Goal: Answer question/provide support: Answer question/provide support

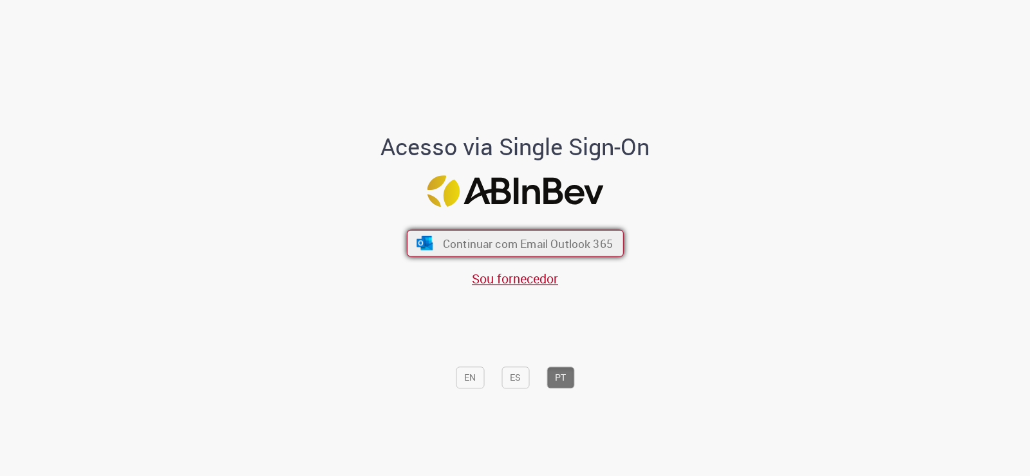
click at [415, 246] on img "submit" at bounding box center [424, 243] width 19 height 14
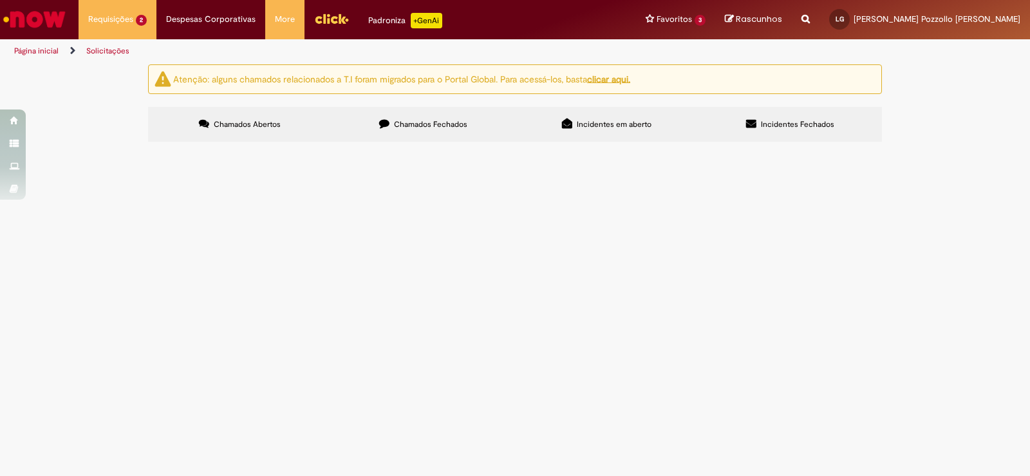
click at [0, 0] on span "solicito reativação de pdv na operação, cliente retornou que é da cidade mesmo" at bounding box center [0, 0] width 0 height 0
drag, startPoint x: 492, startPoint y: 227, endPoint x: 464, endPoint y: 227, distance: 28.3
click at [0, 0] on span "solicito reativação de pdv na operação, cliente retornou que é da cidade mesmo" at bounding box center [0, 0] width 0 height 0
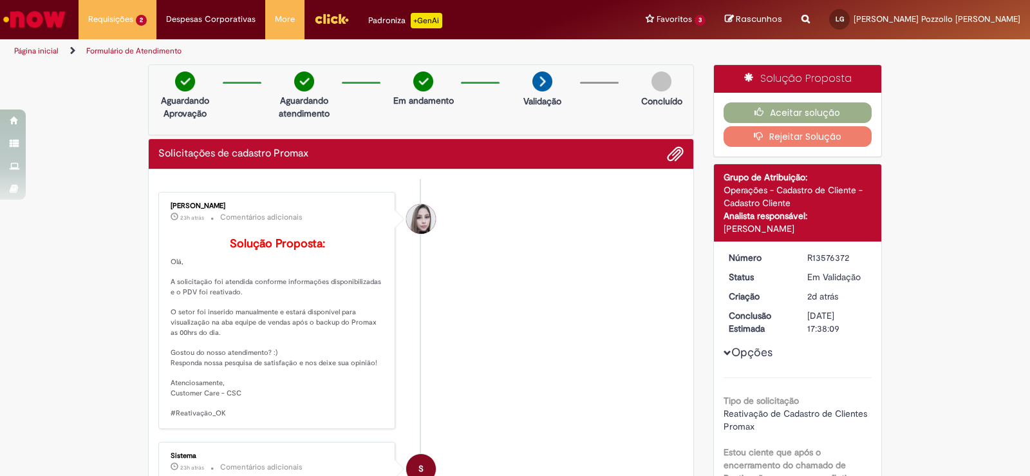
click at [290, 355] on p "Solução Proposta: [GEOGRAPHIC_DATA], A solicitação foi atendida conforme inform…" at bounding box center [278, 328] width 214 height 181
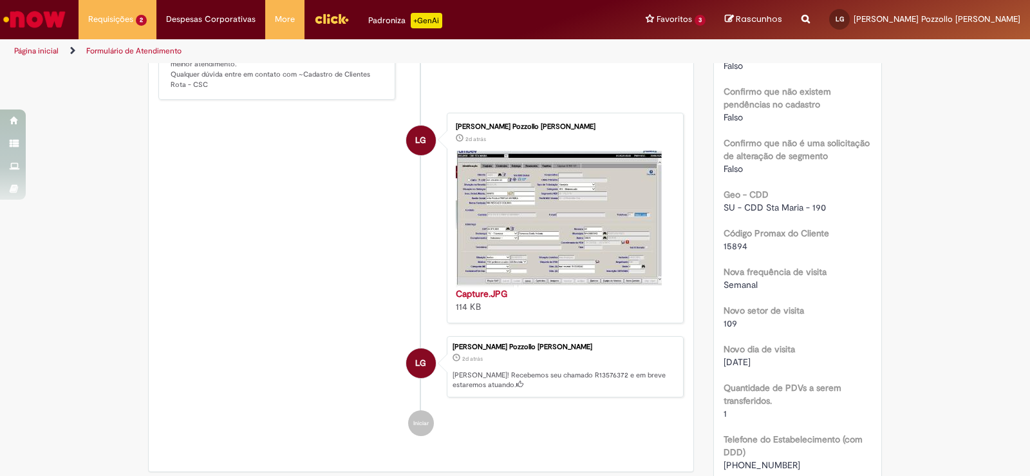
scroll to position [773, 0]
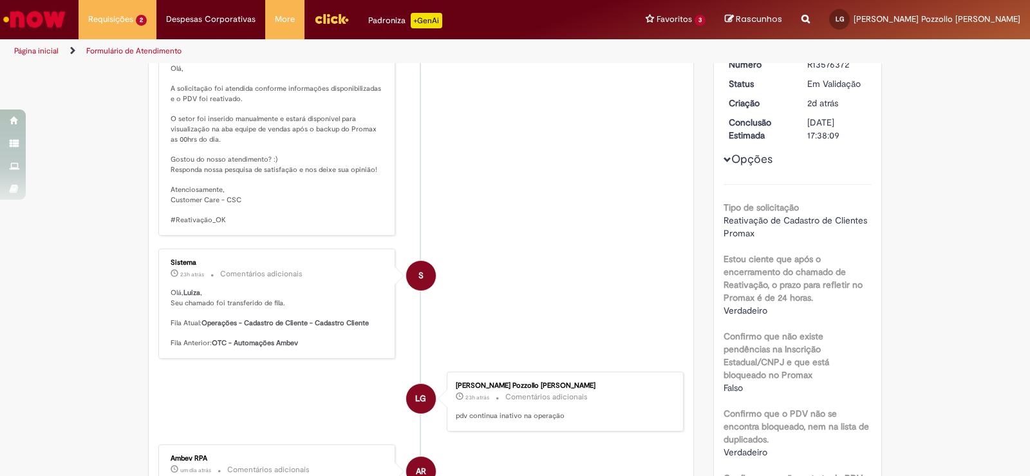
scroll to position [0, 0]
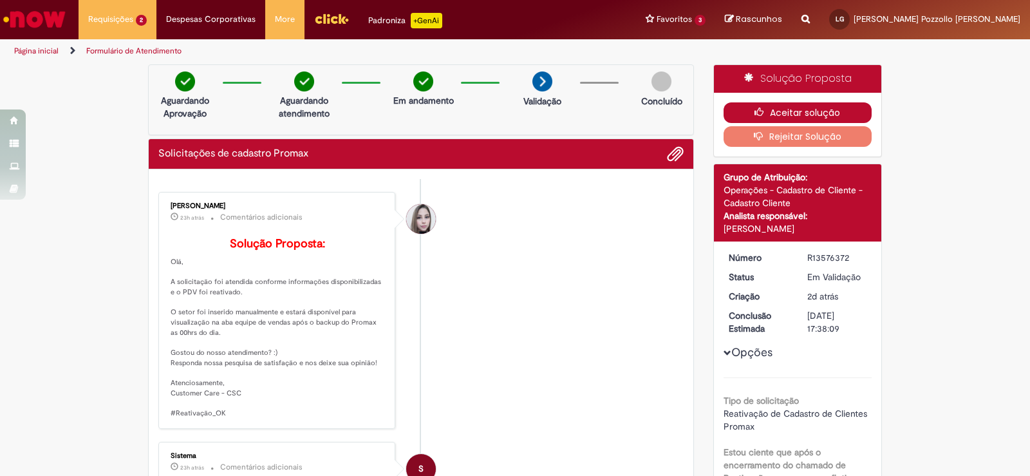
click at [760, 114] on icon "button" at bounding box center [762, 112] width 15 height 9
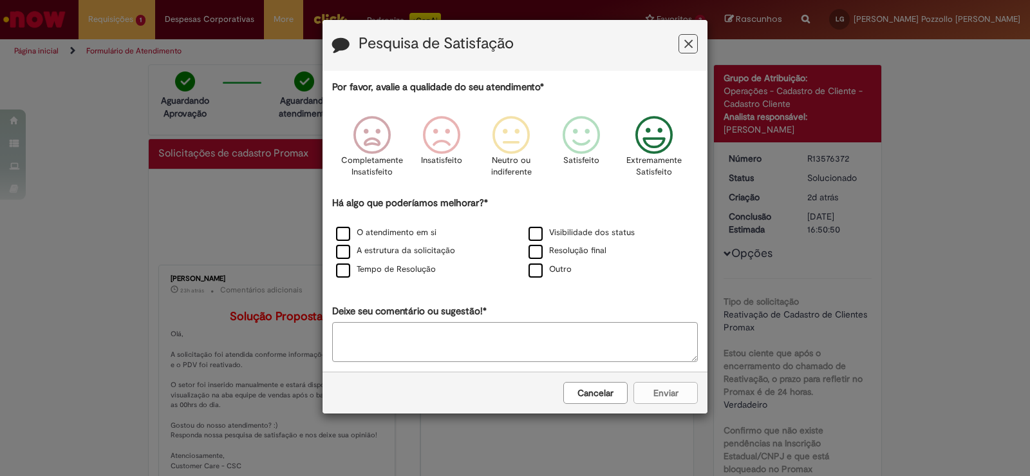
click at [645, 146] on icon "Feedback" at bounding box center [654, 135] width 48 height 39
click at [396, 236] on label "O atendimento em si" at bounding box center [386, 233] width 100 height 12
click at [589, 252] on label "Resolução final" at bounding box center [568, 251] width 78 height 12
click at [661, 401] on button "Enviar" at bounding box center [665, 393] width 64 height 22
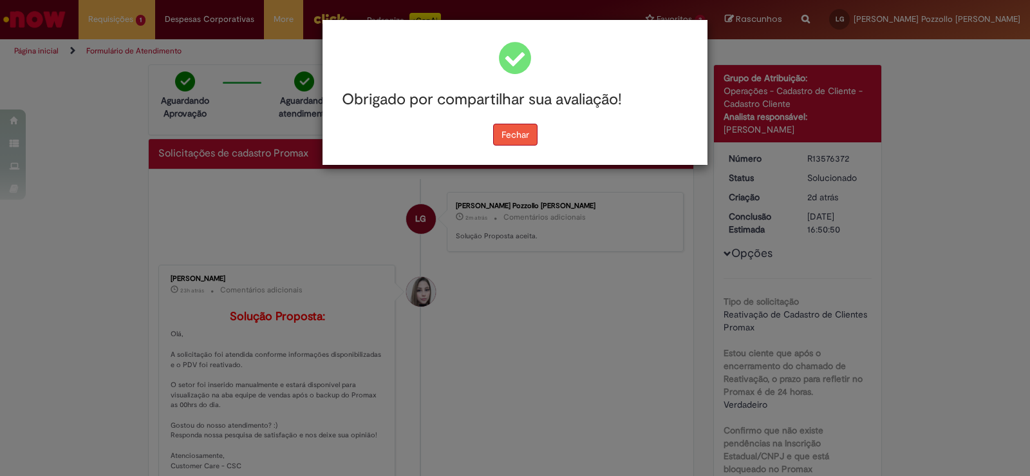
click at [528, 130] on button "Fechar" at bounding box center [515, 135] width 44 height 22
